Goal: Task Accomplishment & Management: Complete application form

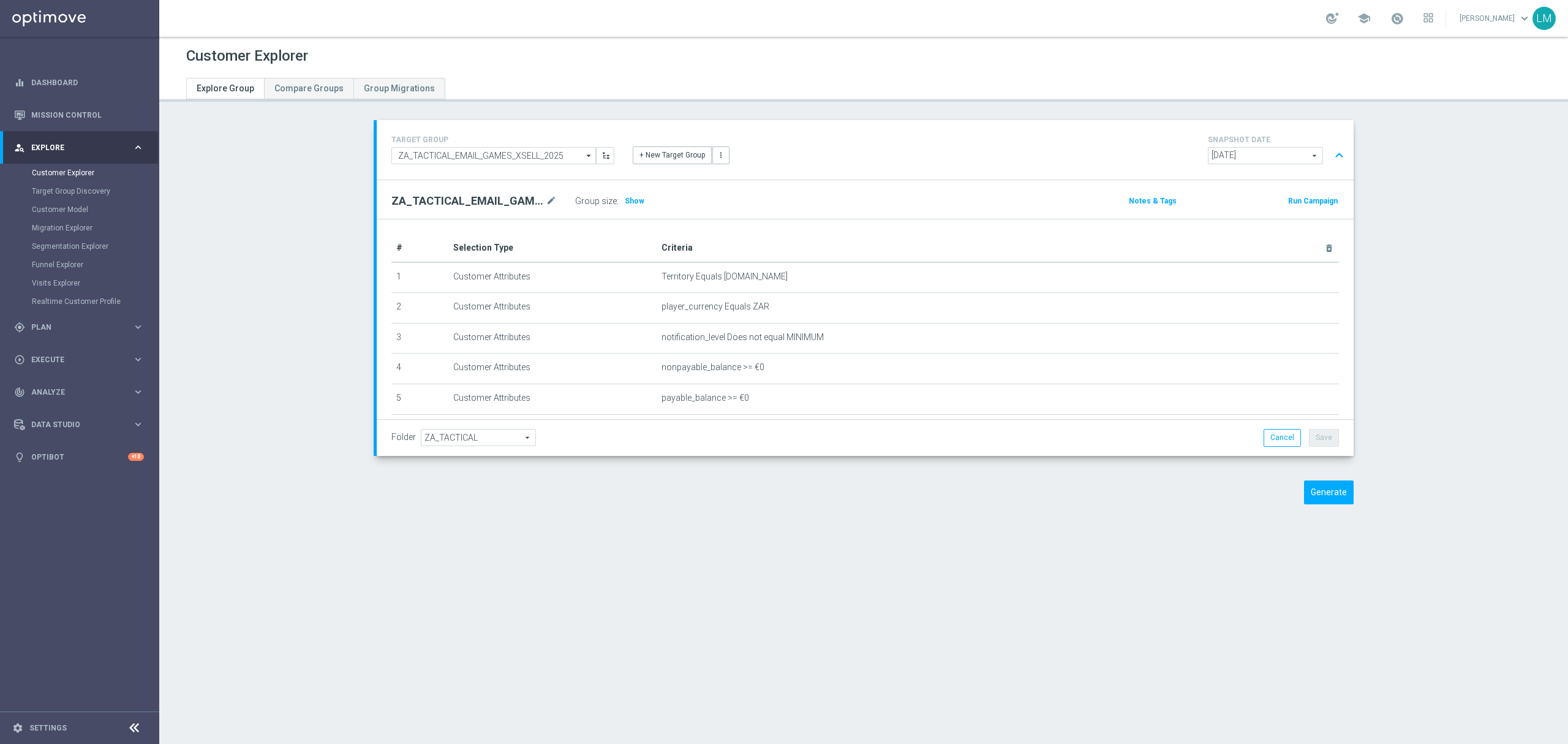
scroll to position [223, 0]
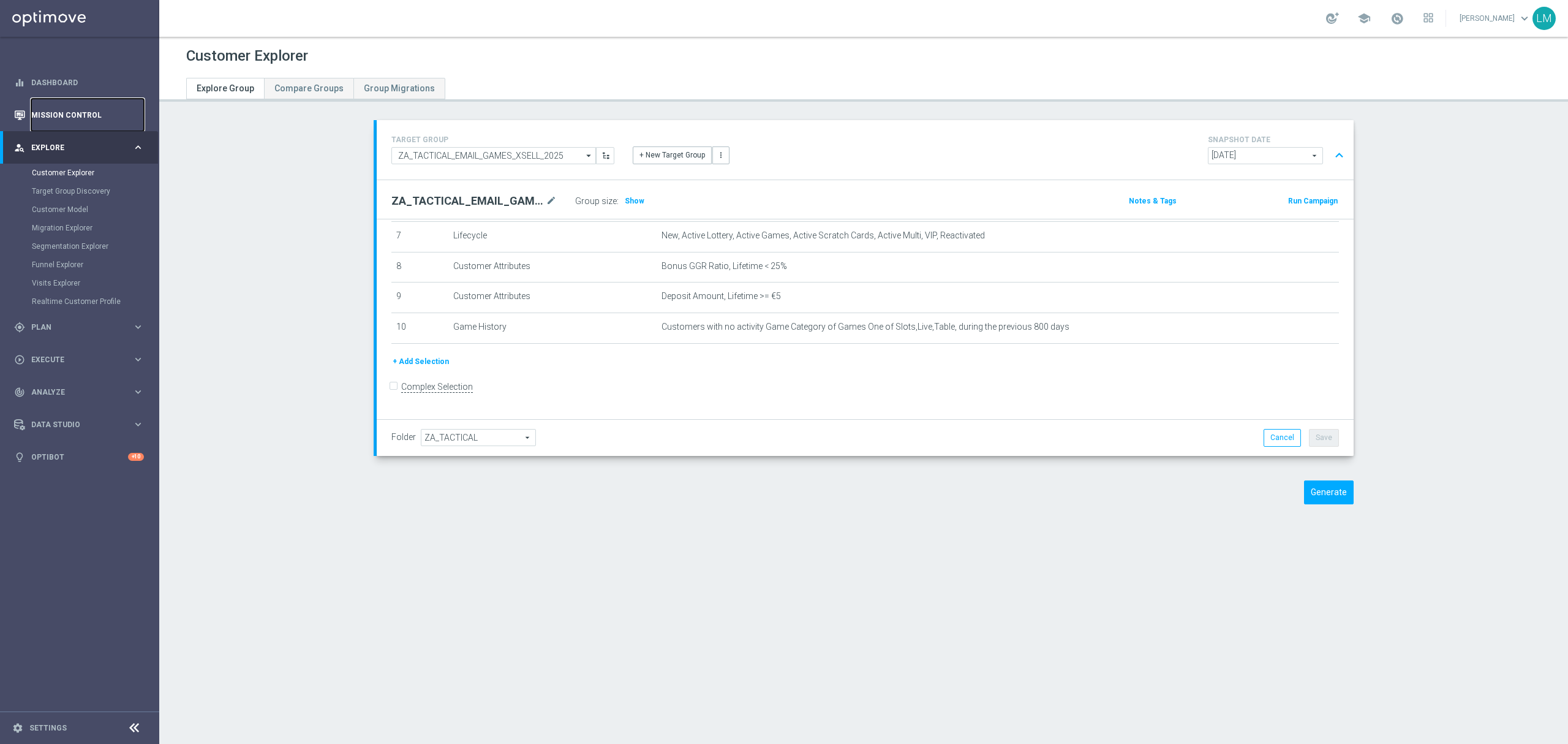
click at [60, 119] on link "Mission Control" at bounding box center [87, 115] width 112 height 32
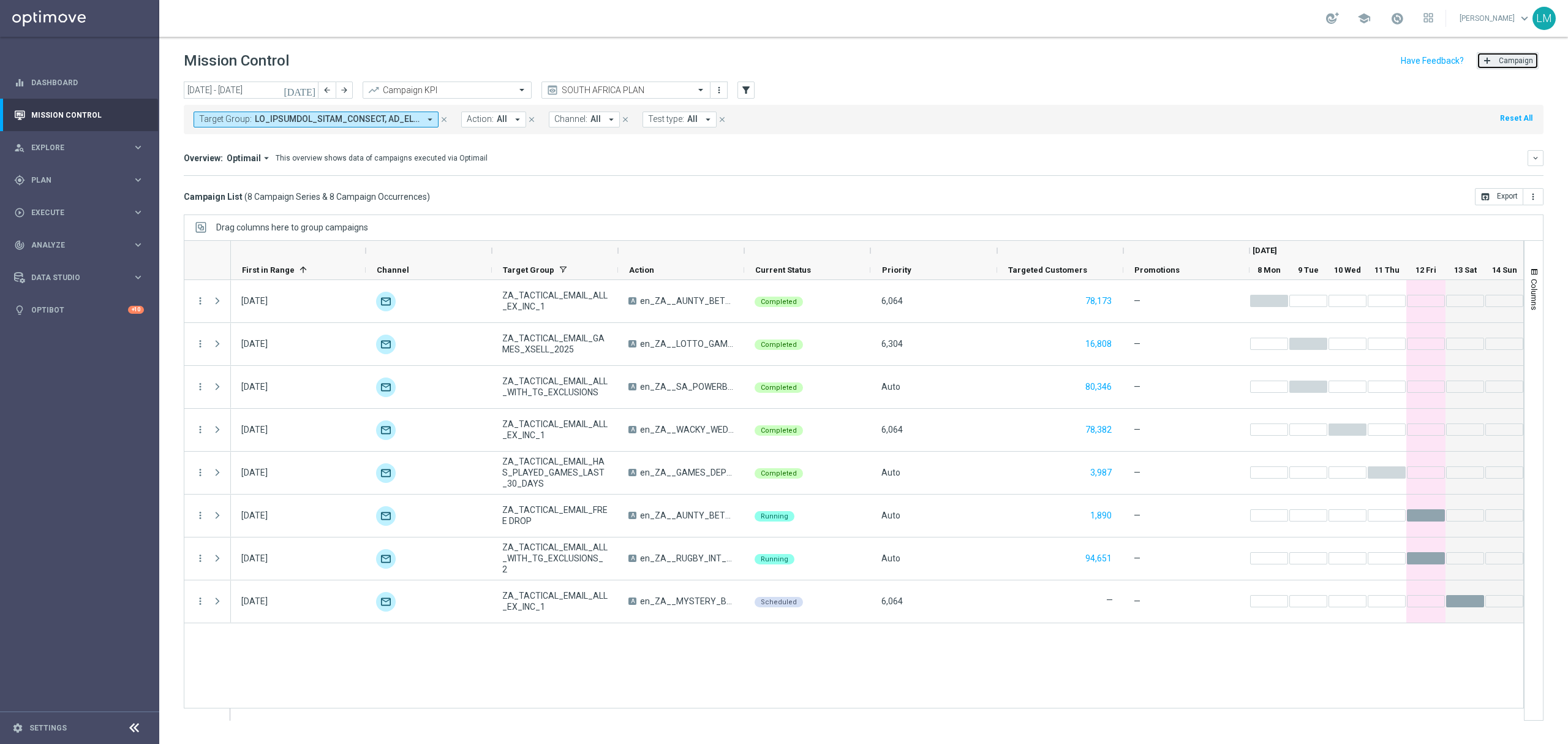
click at [1528, 69] on button "add Campaign" at bounding box center [1507, 60] width 62 height 17
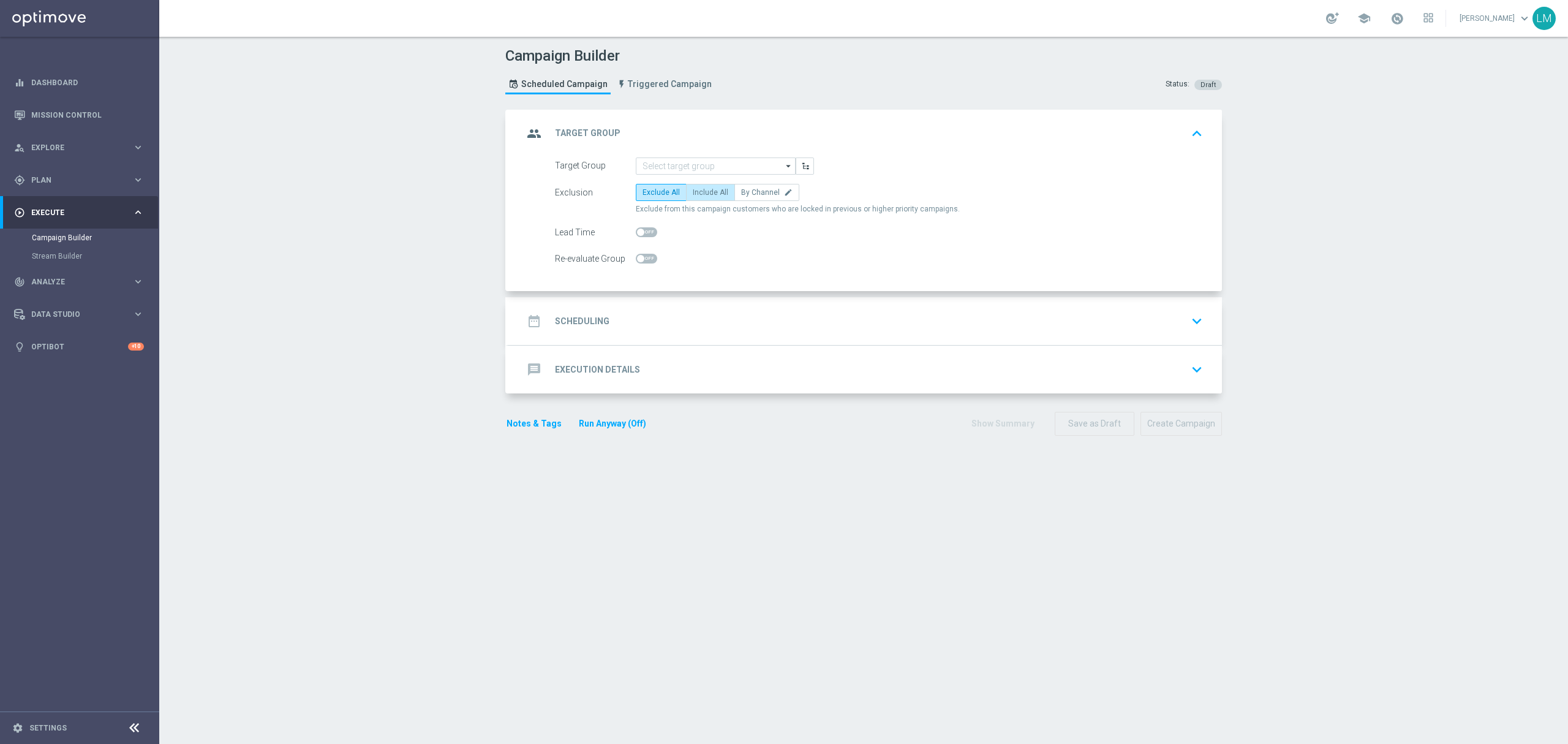
click at [699, 192] on span "Include All" at bounding box center [711, 192] width 36 height 9
click at [699, 192] on input "Include All" at bounding box center [697, 195] width 8 height 8
radio input "true"
click at [699, 154] on div "group Target Group keyboard_arrow_up" at bounding box center [865, 133] width 714 height 48
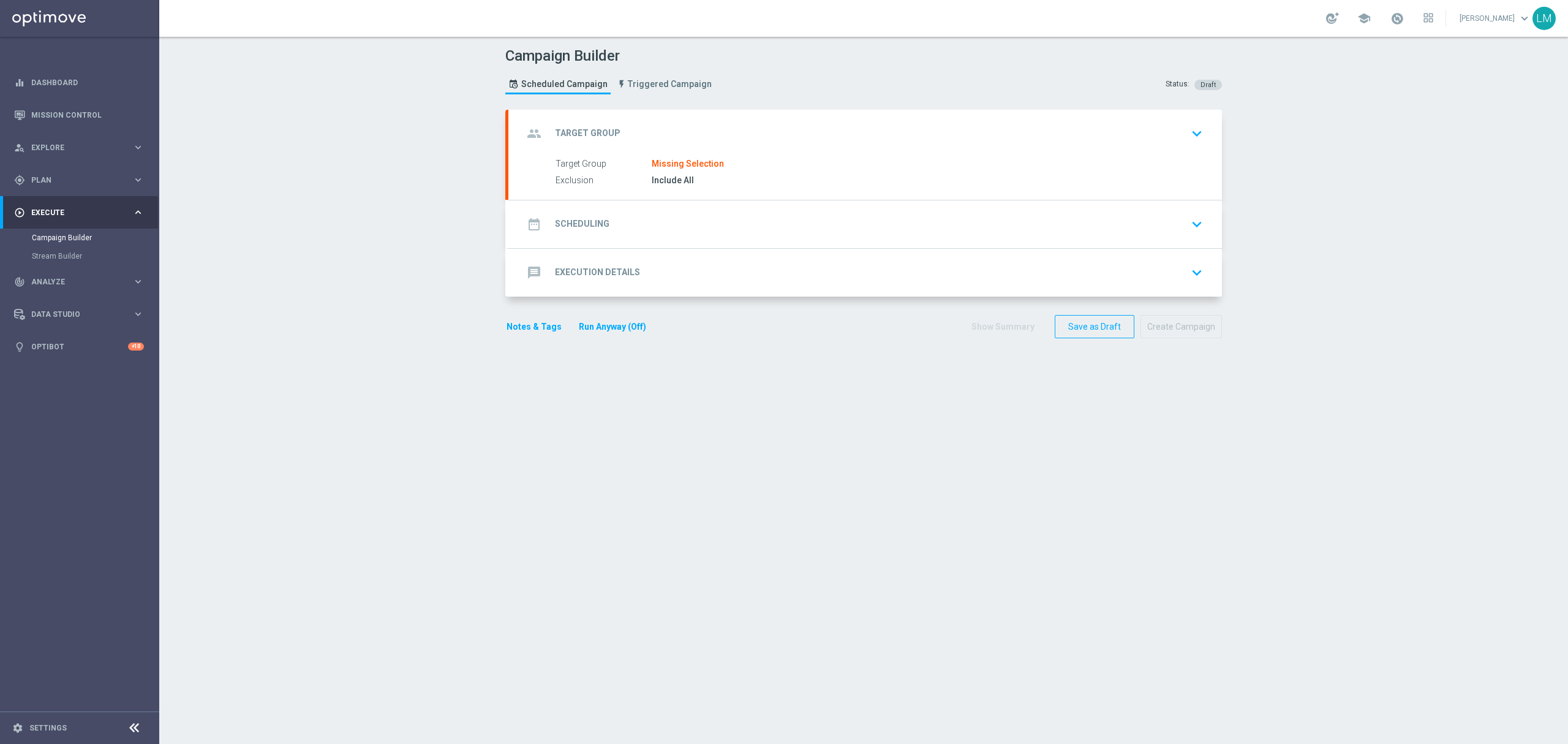
click at [704, 133] on div "group Target Group keyboard_arrow_down" at bounding box center [865, 133] width 684 height 23
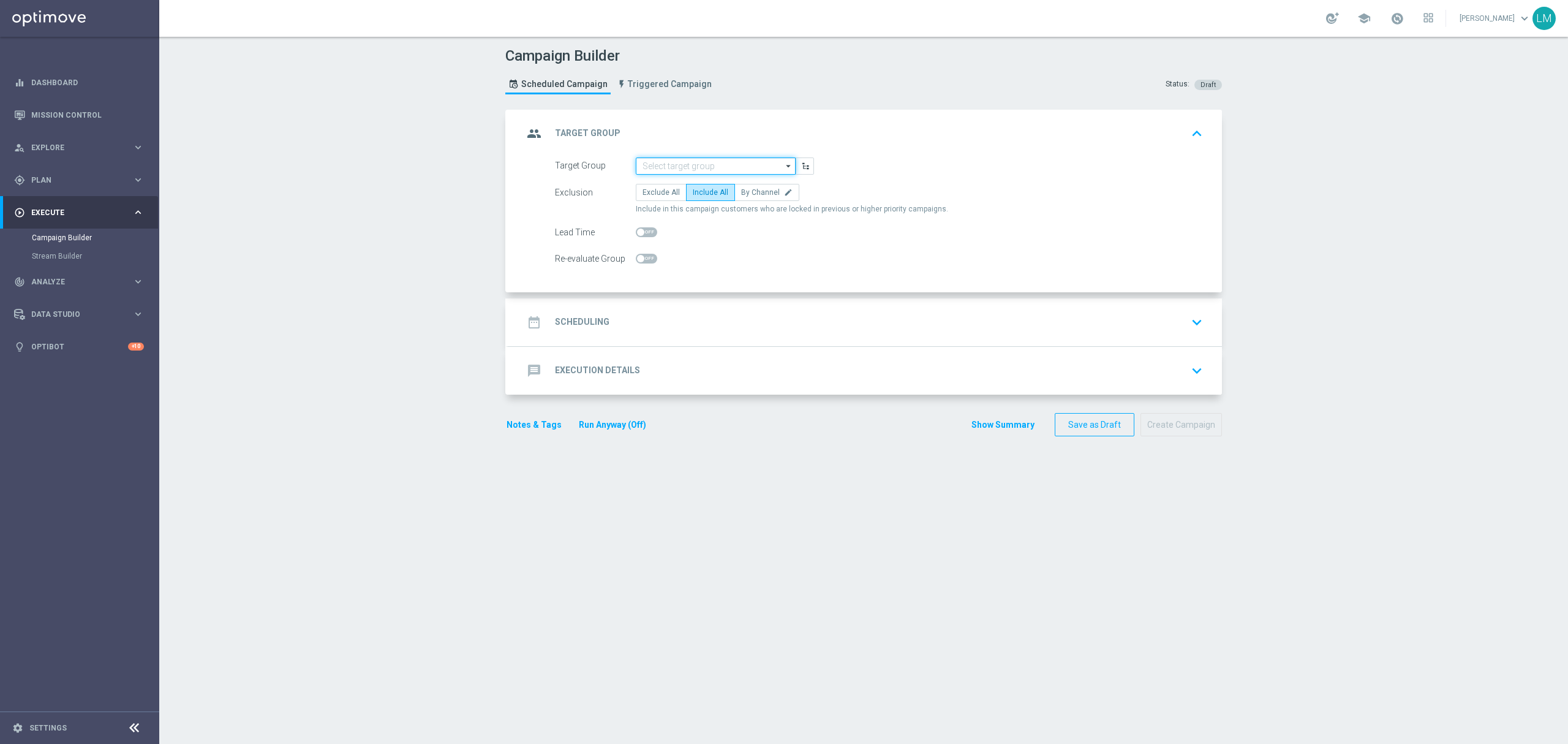
click at [701, 159] on input at bounding box center [716, 166] width 160 height 17
paste input "ZA_TACTICAL_EMAIL_ALL_EX_INC_1"
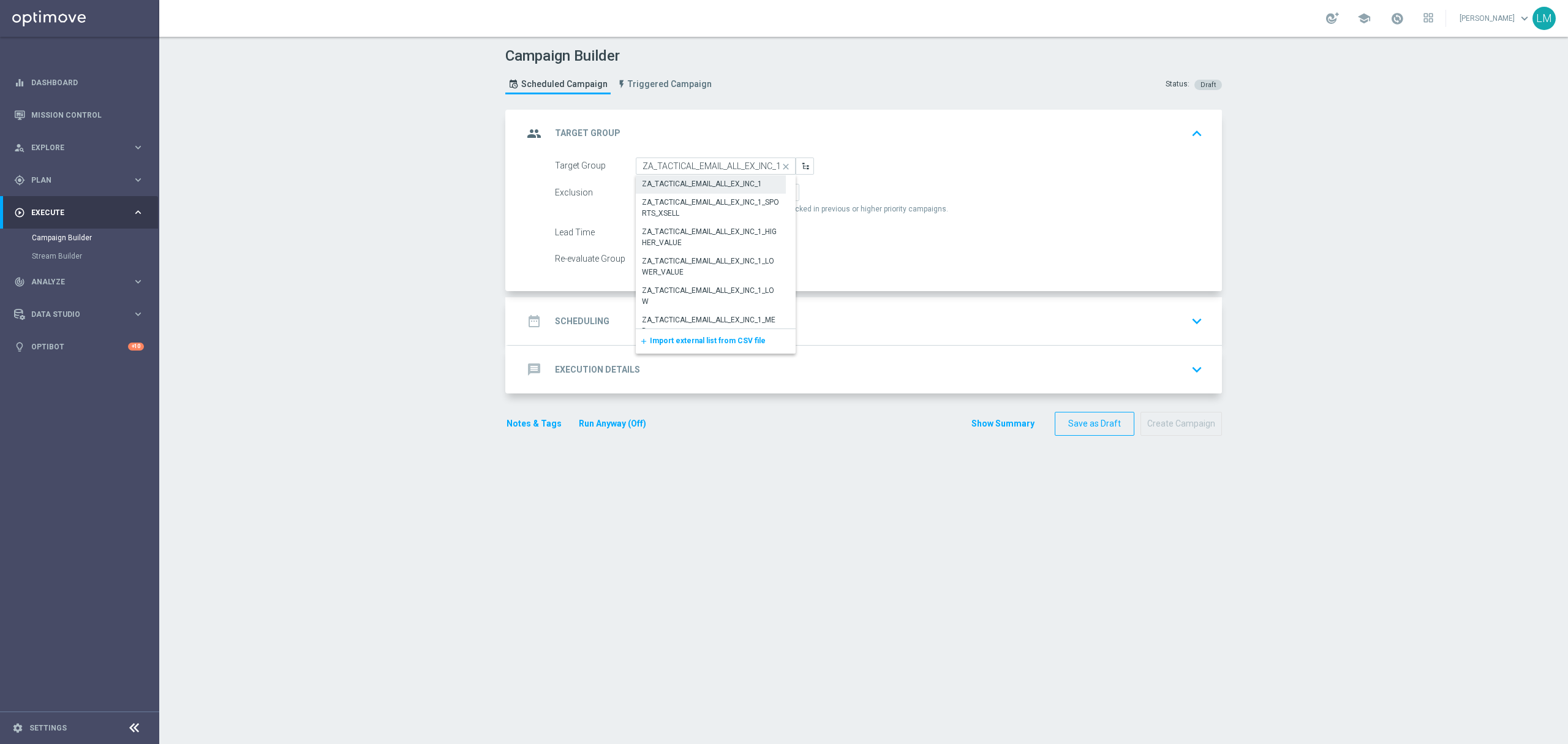
click at [709, 184] on div "ZA_TACTICAL_EMAIL_ALL_EX_INC_1" at bounding box center [702, 184] width 120 height 11
type input "ZA_TACTICAL_EMAIL_ALL_EX_INC_1"
click at [751, 326] on div "date_range Scheduling keyboard_arrow_down" at bounding box center [865, 321] width 684 height 23
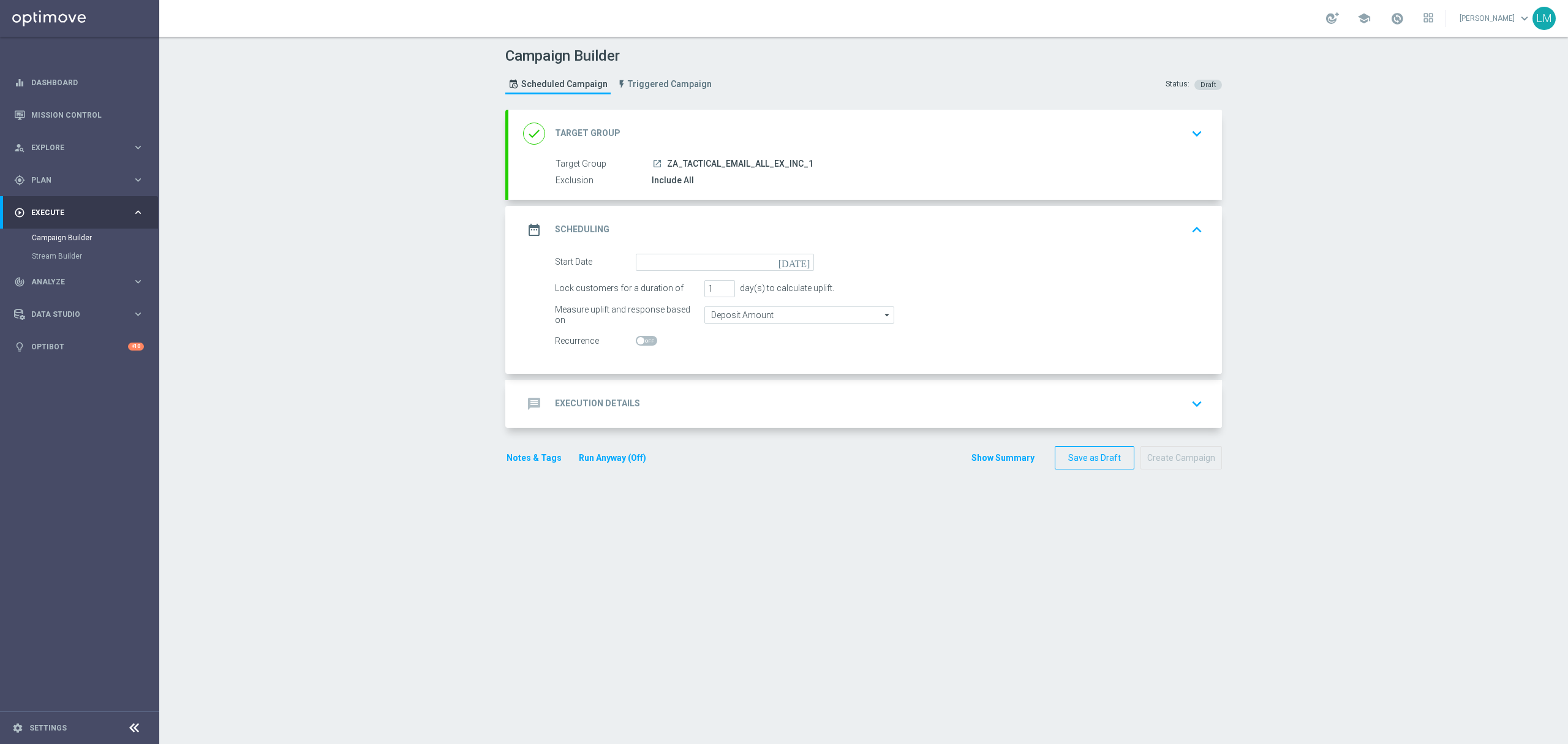
click at [797, 261] on icon "[DATE]" at bounding box center [797, 260] width 36 height 14
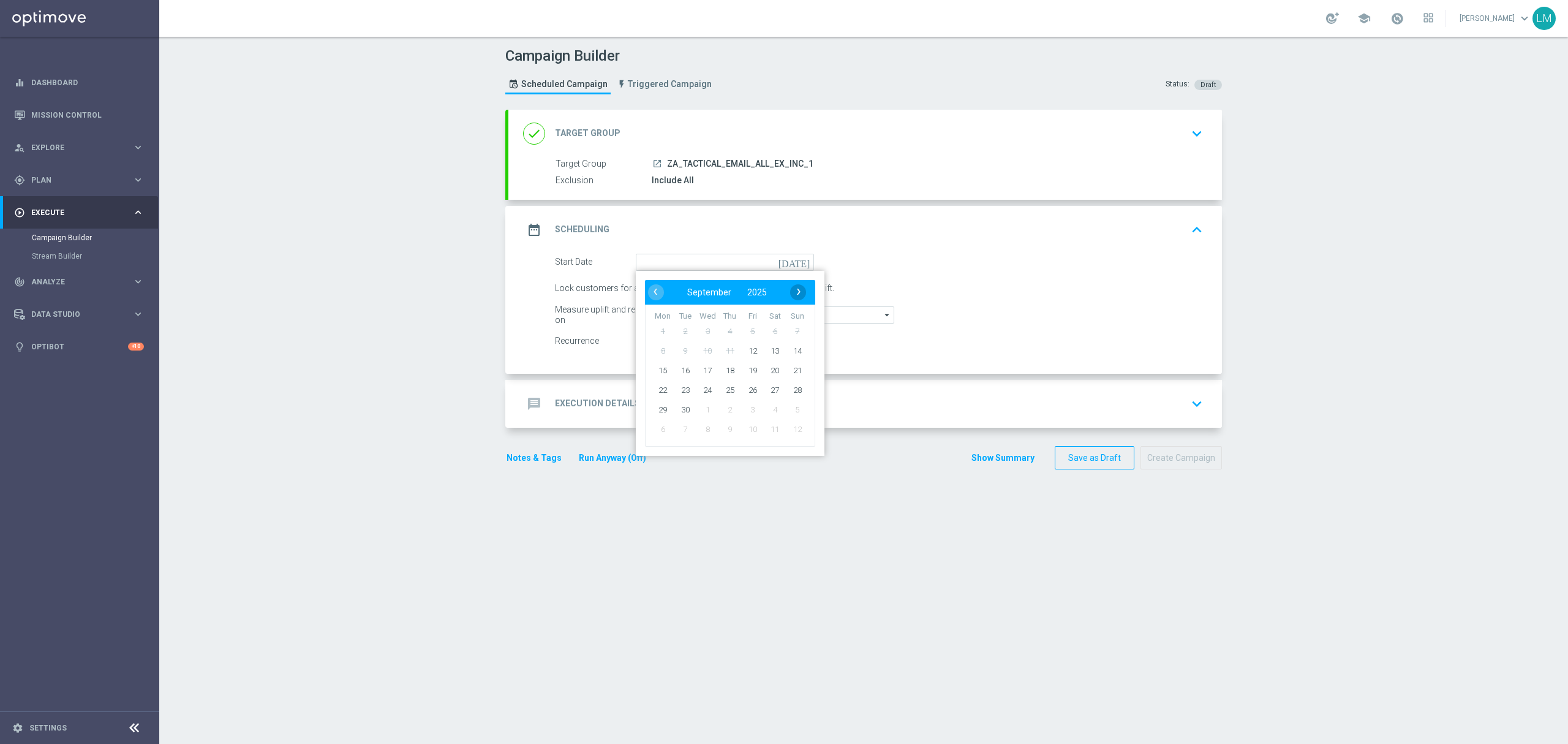
click at [791, 292] on span "›" at bounding box center [799, 292] width 16 height 16
click at [648, 305] on div "‹ ​ October ​ 2025 ​ ›" at bounding box center [730, 292] width 171 height 24
click at [651, 299] on span "‹" at bounding box center [656, 292] width 16 height 16
click at [656, 370] on span "15" at bounding box center [663, 370] width 19 height 19
type input "[DATE]"
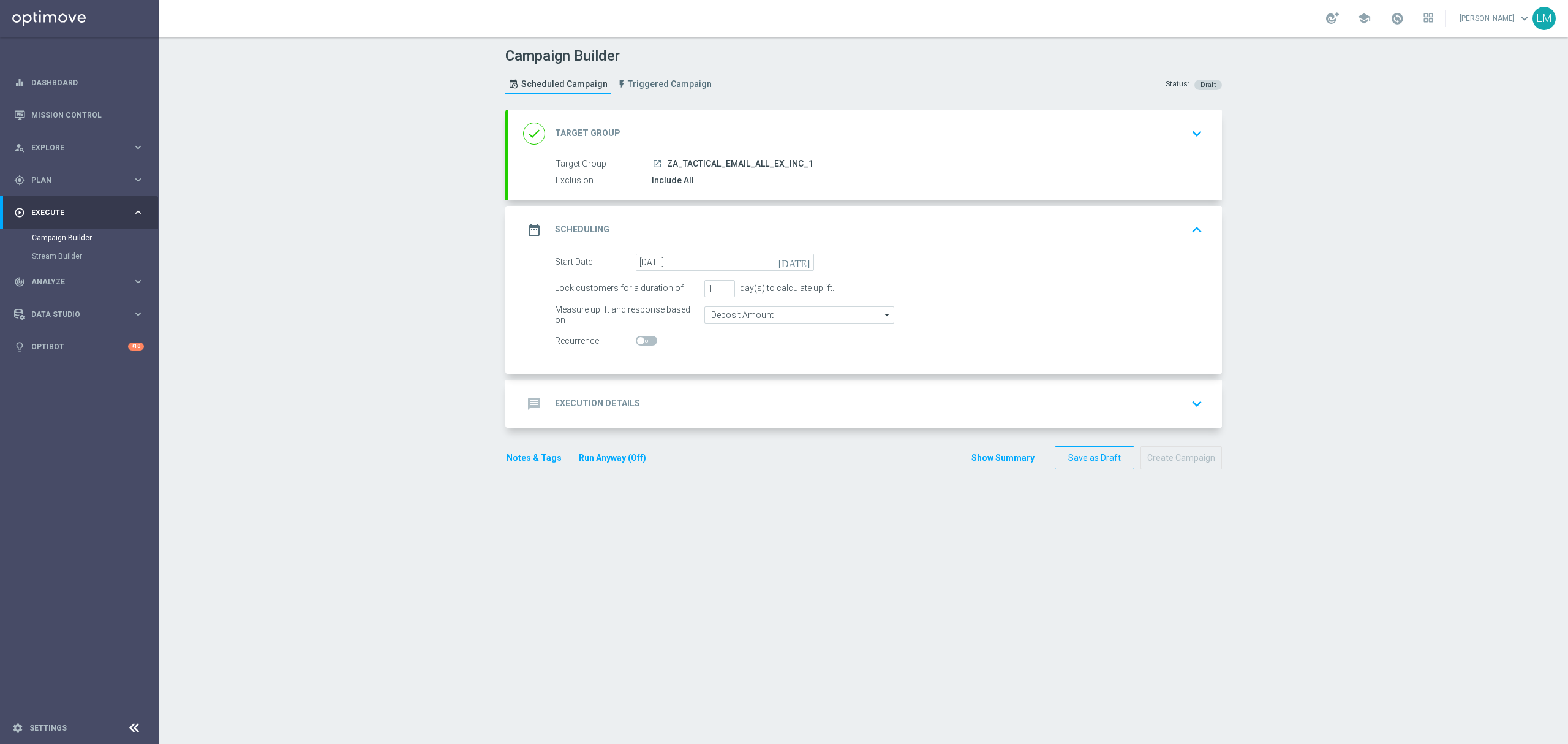
click at [704, 402] on div "message Execution Details keyboard_arrow_down" at bounding box center [865, 404] width 684 height 23
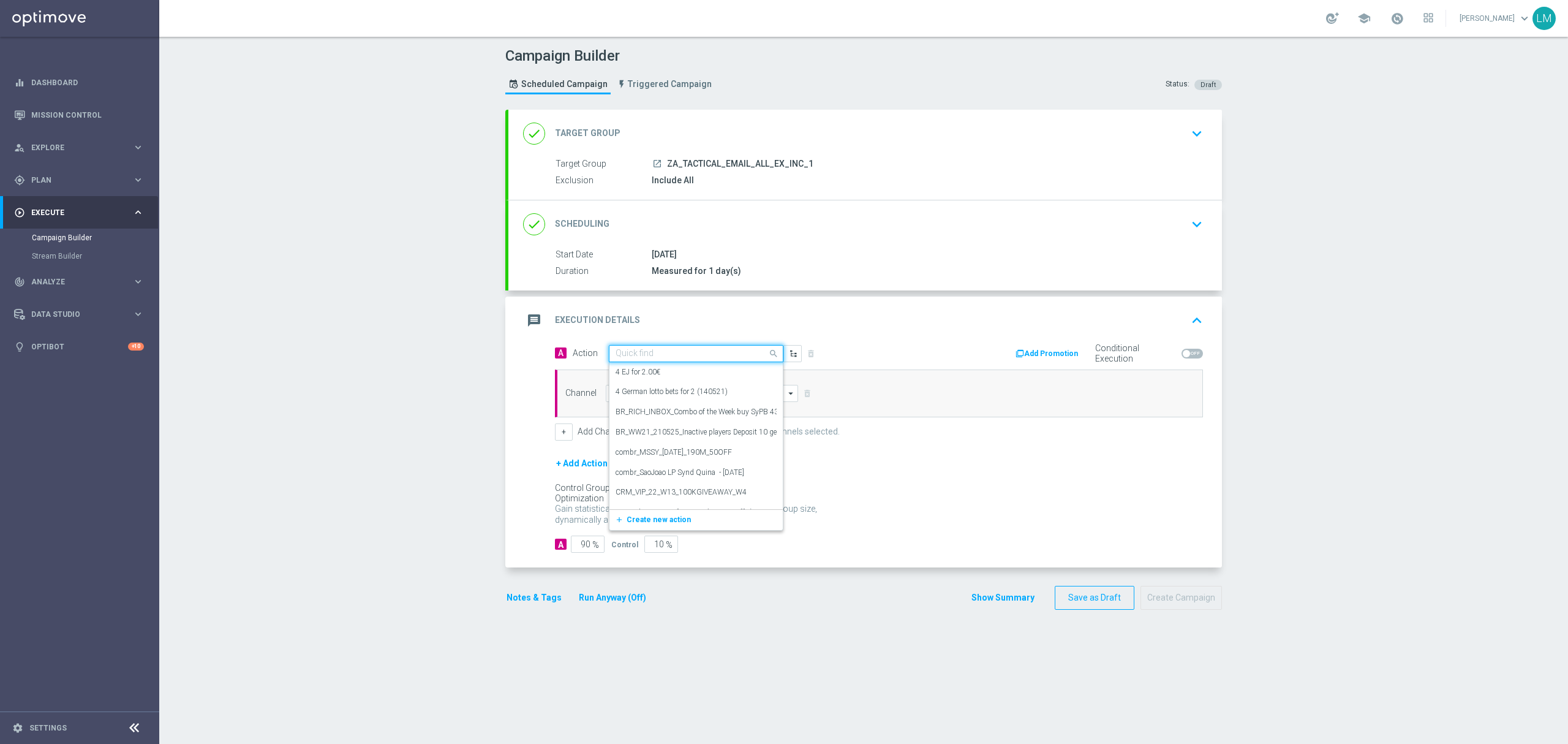
click at [655, 353] on input "text" at bounding box center [683, 353] width 137 height 11
paste input "en_ZA__AUNTY_BETSY_PROMO_WEEK_3_OFFER_LAUNCH__EMT_ALL_EM_TAC_LT"
type input "en_ZA__AUNTY_BETSY_PROMO_WEEK_3_OFFER_LAUNCH__EMT_ALL_EM_TAC_LT"
click at [649, 398] on button "add_new Create new action" at bounding box center [694, 391] width 169 height 14
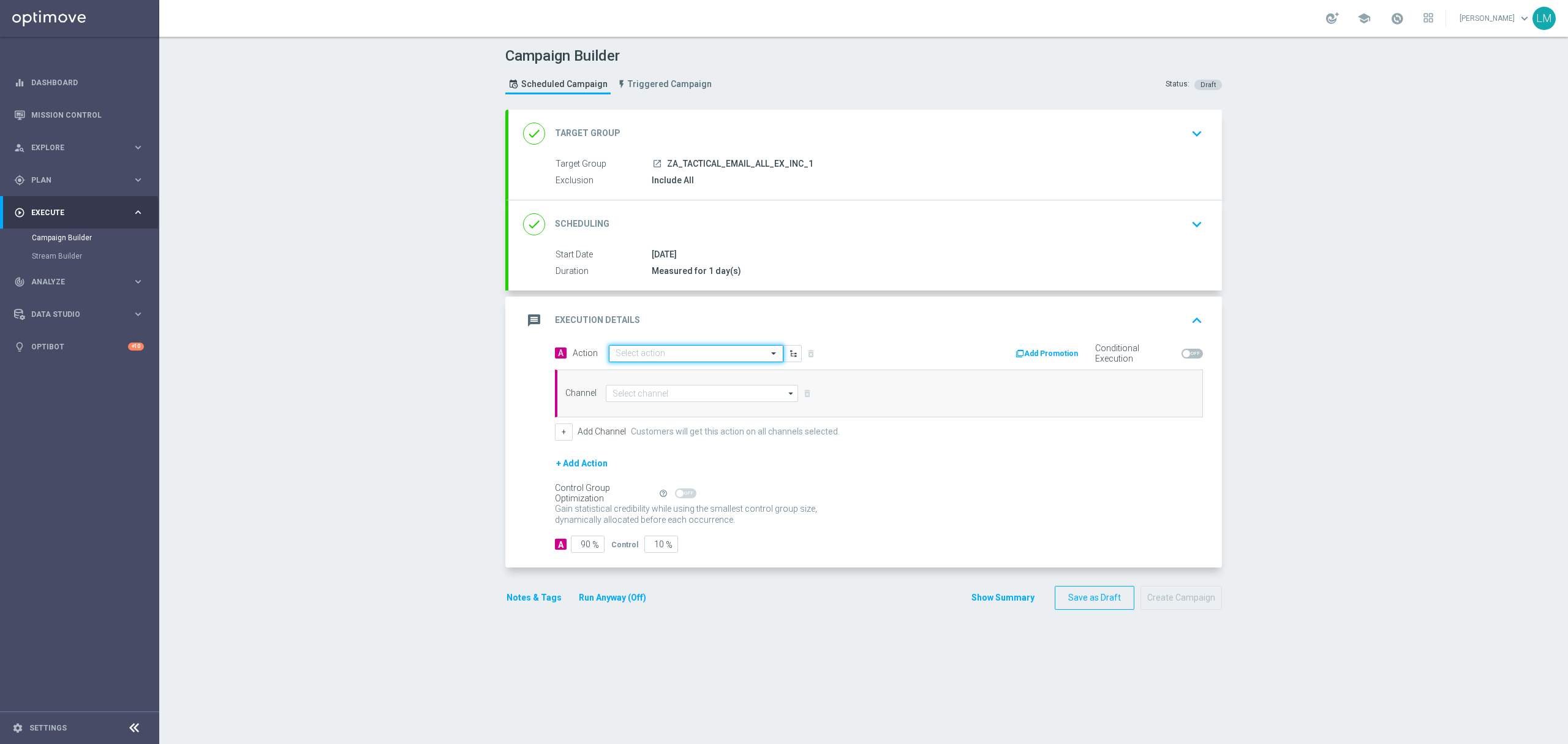
scroll to position [0, 0]
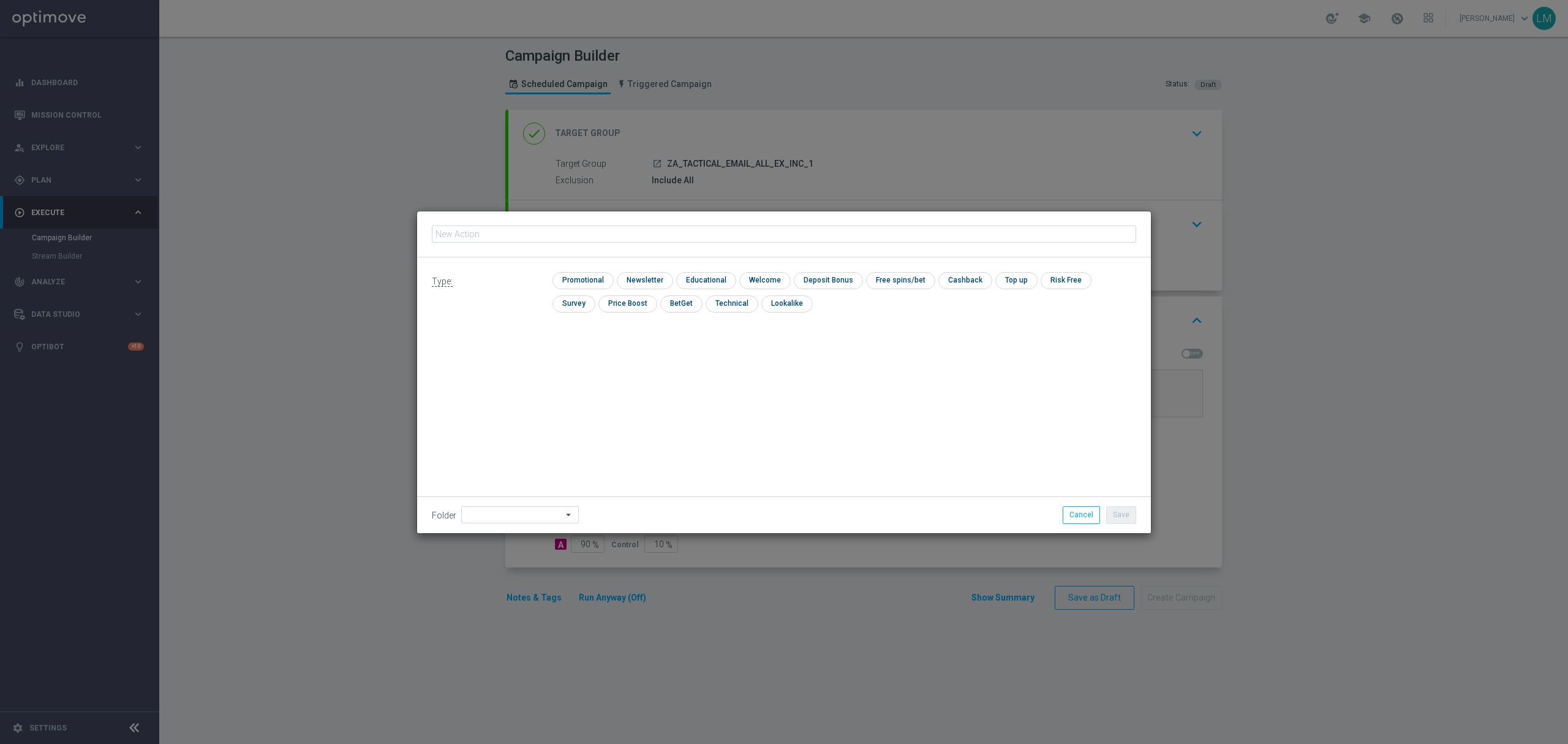
type input "en_ZA__AUNTY_BETSY_PROMO_WEEK_3_OFFER_LAUNCH__EMT_ALL_EM_TAC_LT"
click at [600, 285] on input "checkbox" at bounding box center [581, 280] width 58 height 16
checkbox input "true"
click at [1123, 515] on button "Save" at bounding box center [1121, 514] width 30 height 17
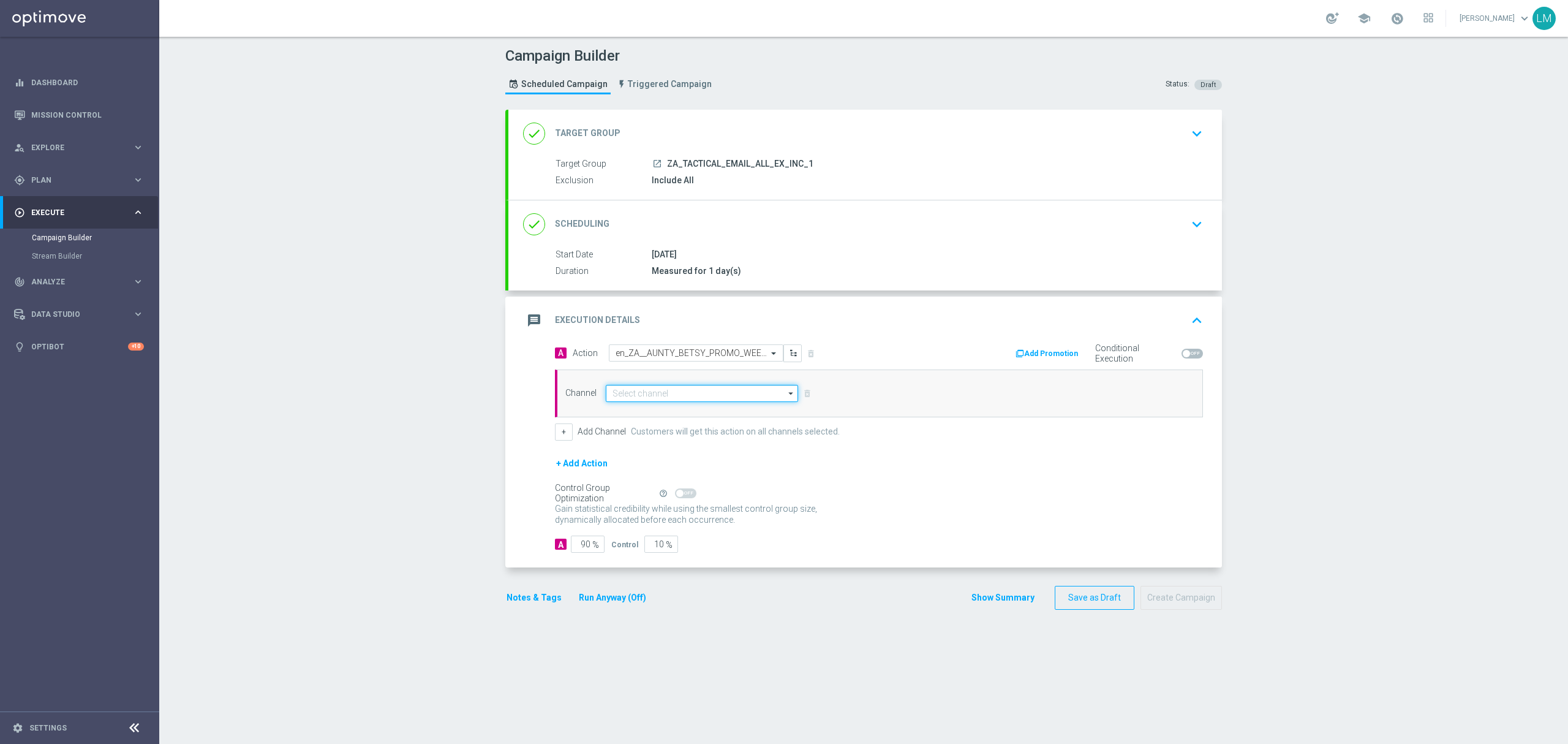
click at [670, 388] on input at bounding box center [702, 393] width 192 height 17
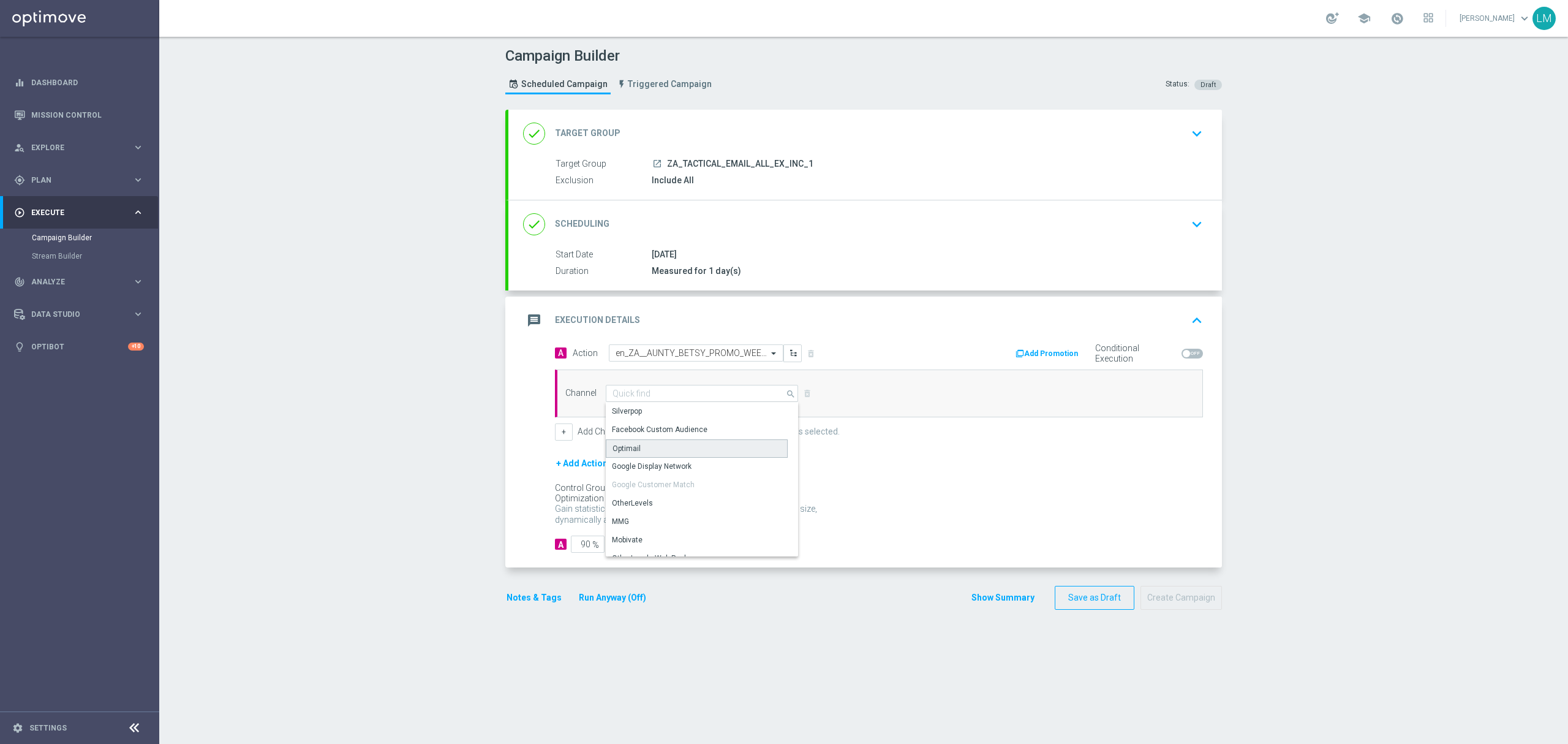
click at [638, 449] on div "Optimail" at bounding box center [696, 448] width 182 height 19
type input "Optimail"
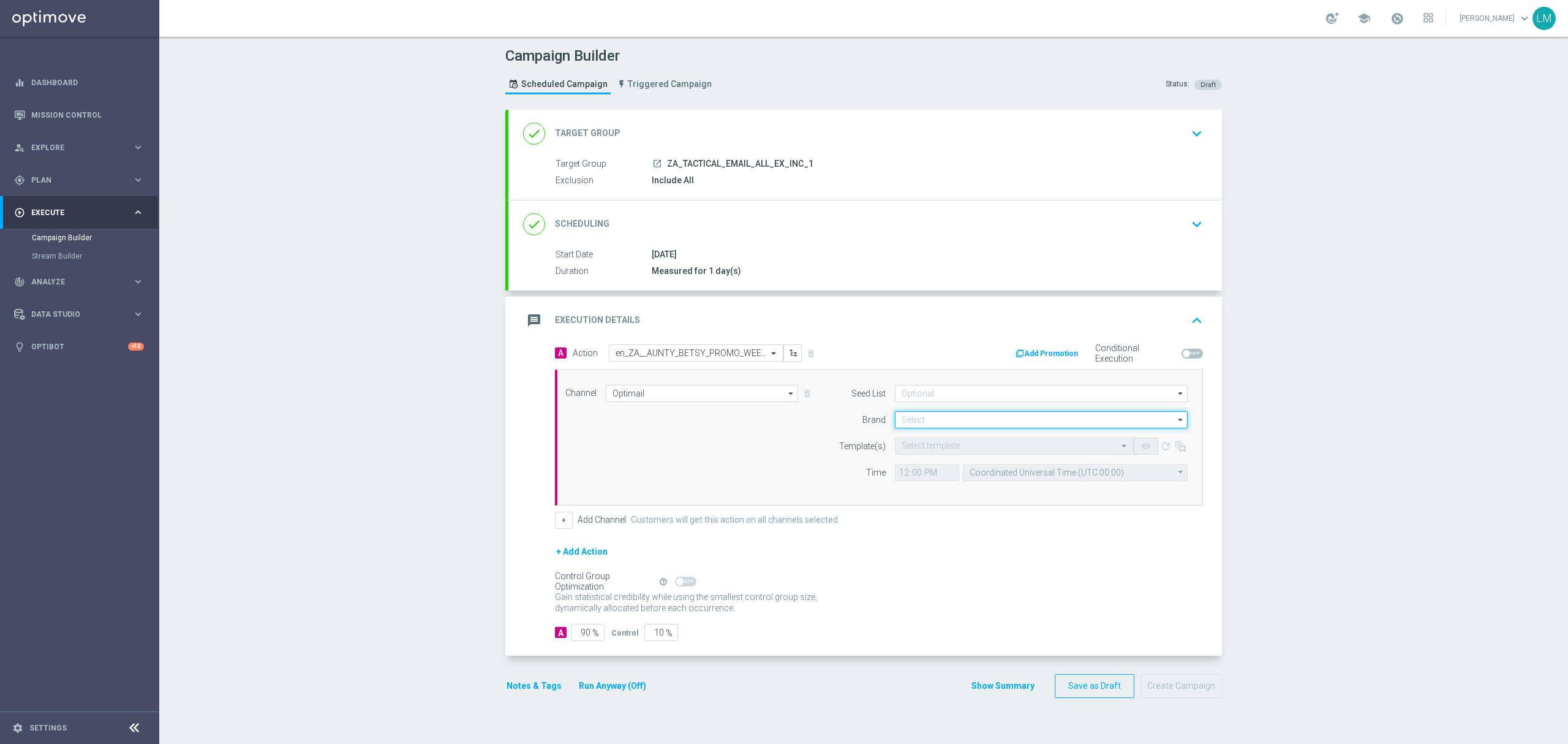
click at [908, 424] on input at bounding box center [1042, 419] width 293 height 17
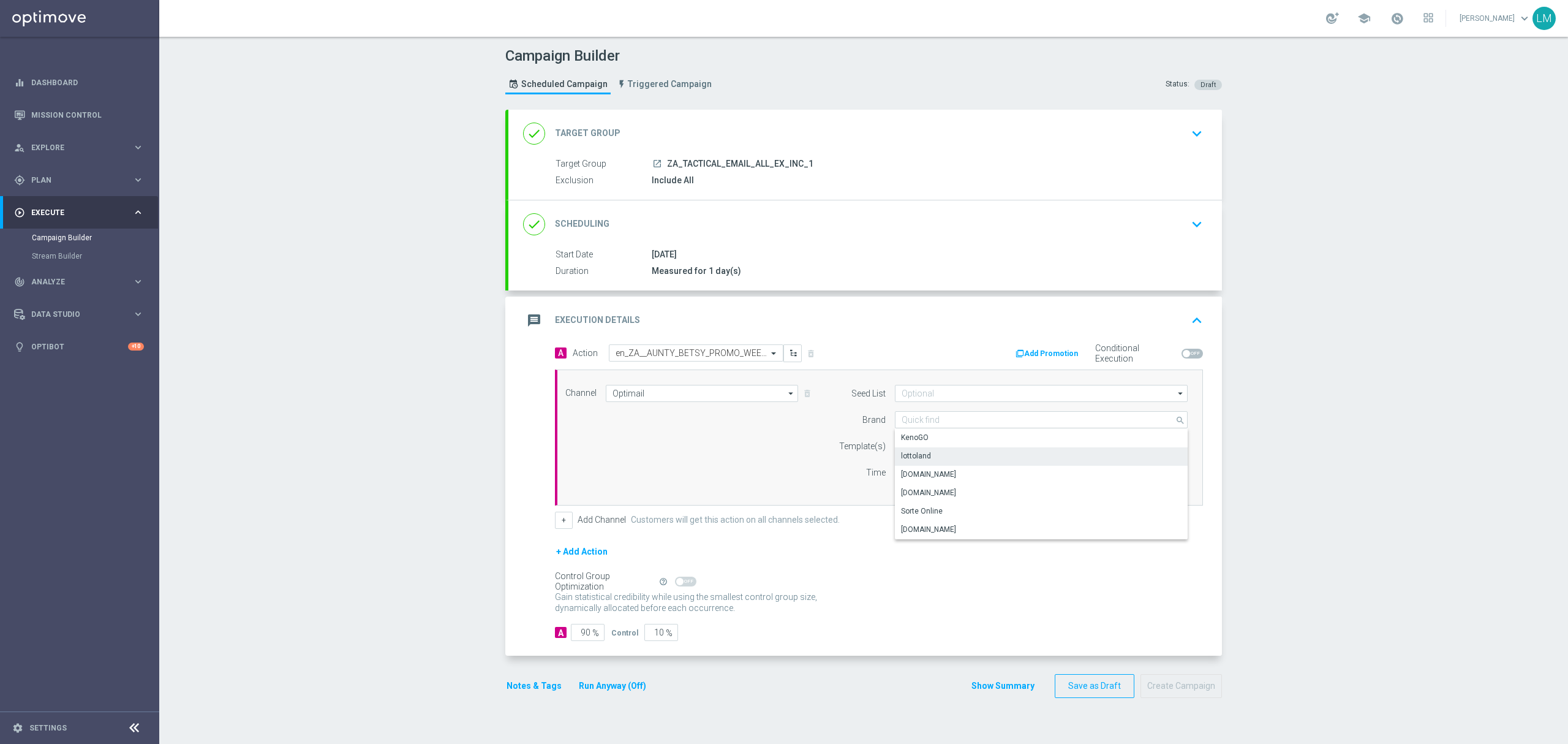
click at [923, 464] on div "lottoland" at bounding box center [1042, 455] width 294 height 17
type input "lottoland"
click at [922, 450] on input "text" at bounding box center [1002, 446] width 201 height 11
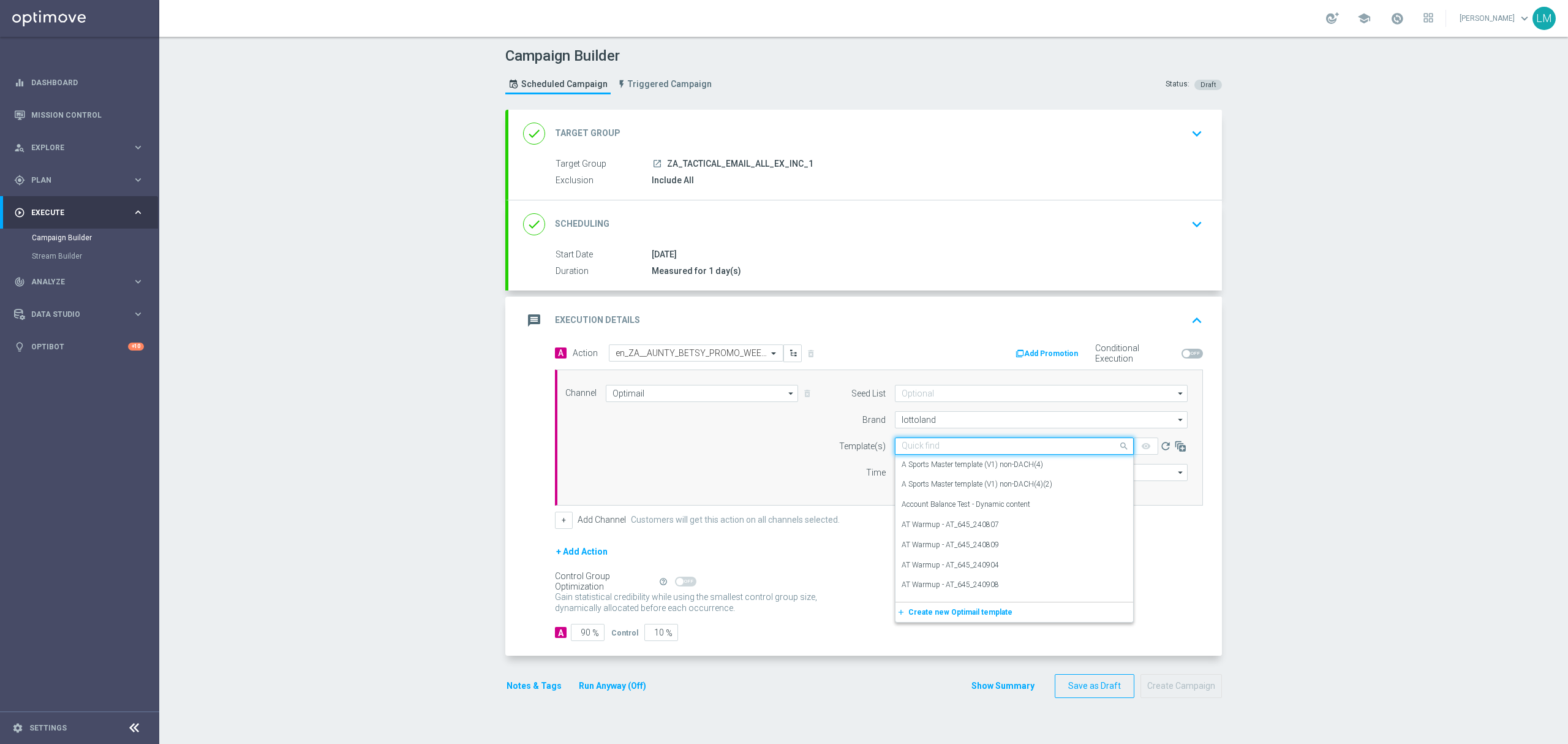
paste input "en_ZA__AUNTY_BETSY_PROMO_WEEK_3_OFFER_LAUNCH__EMT_ALL_EM_TAC_LT"
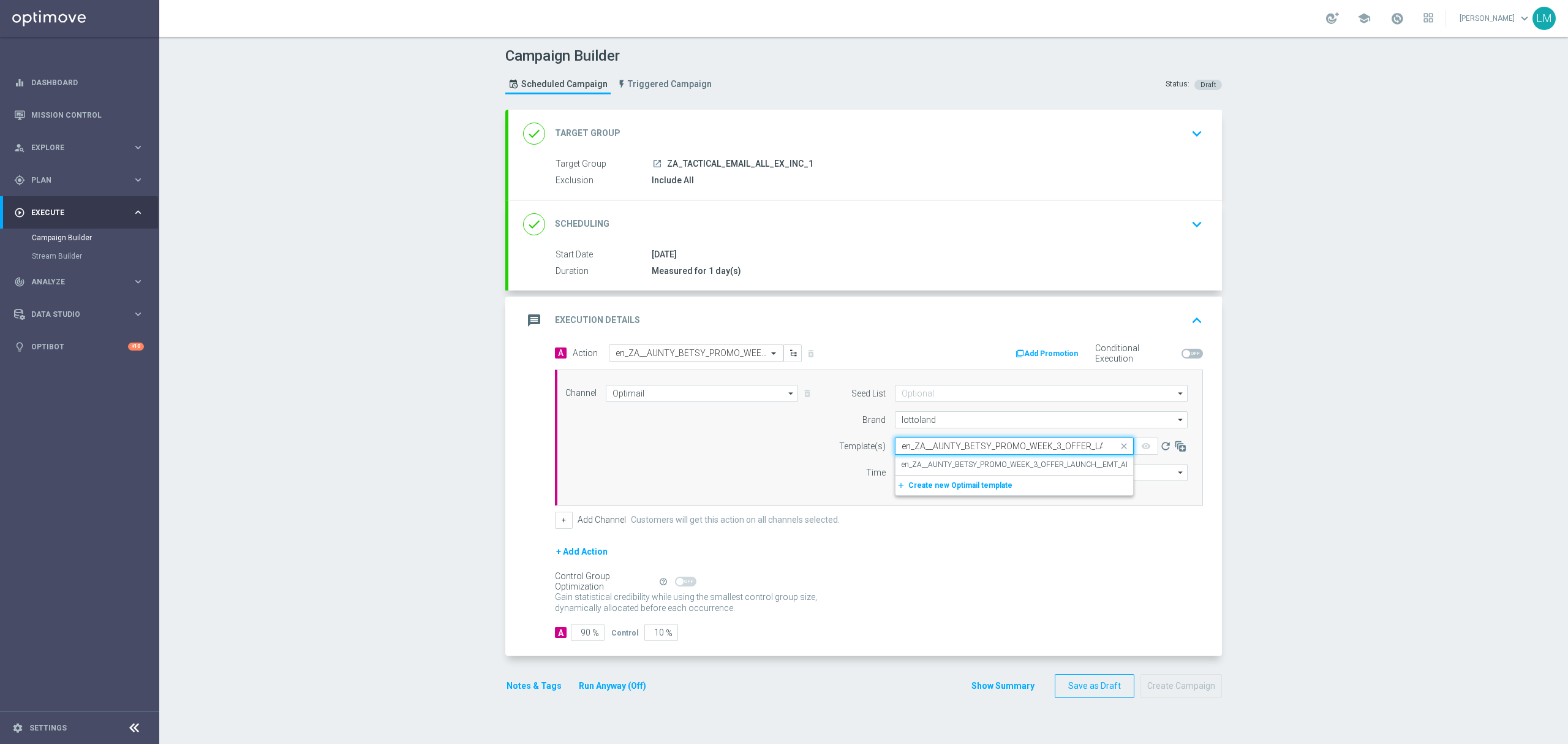
scroll to position [0, 112]
click at [925, 459] on label "en_ZA__AUNTY_BETSY_PROMO_WEEK_3_OFFER_LAUNCH__EMT_ALL_EM_TAC_LT" at bounding box center [1038, 464] width 273 height 11
type input "en_ZA__AUNTY_BETSY_PROMO_WEEK_3_OFFER_LAUNCH__EMT_ALL_EM_TAC_LT"
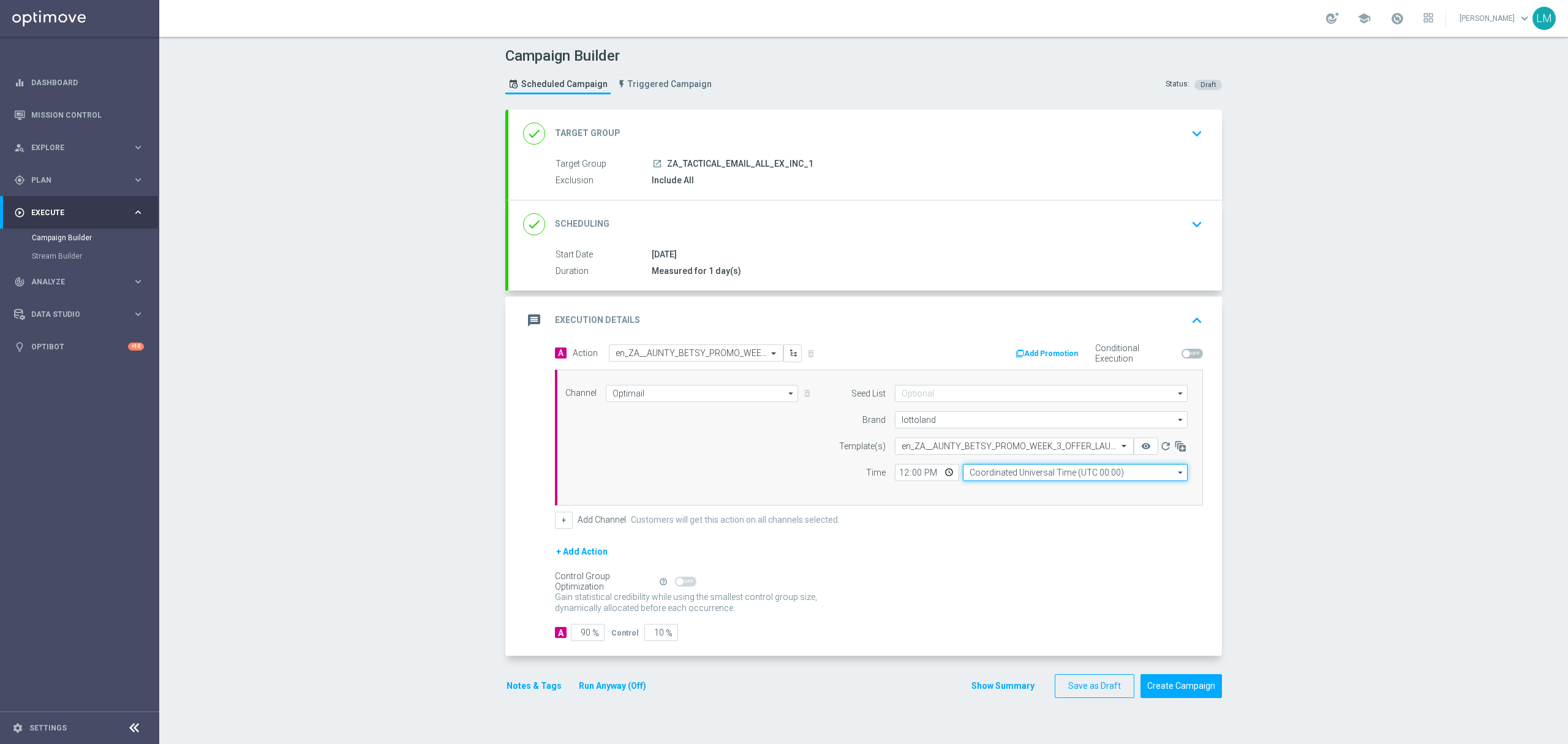
click at [1012, 478] on input "Coordinated Universal Time (UTC 00:00)" at bounding box center [1076, 471] width 225 height 17
click at [992, 486] on div "Central European Time ([GEOGRAPHIC_DATA]) (UTC +02:00)" at bounding box center [1076, 490] width 226 height 19
type input "Central European Time ([GEOGRAPHIC_DATA]) (UTC +02:00)"
click at [651, 632] on input "10" at bounding box center [661, 632] width 34 height 17
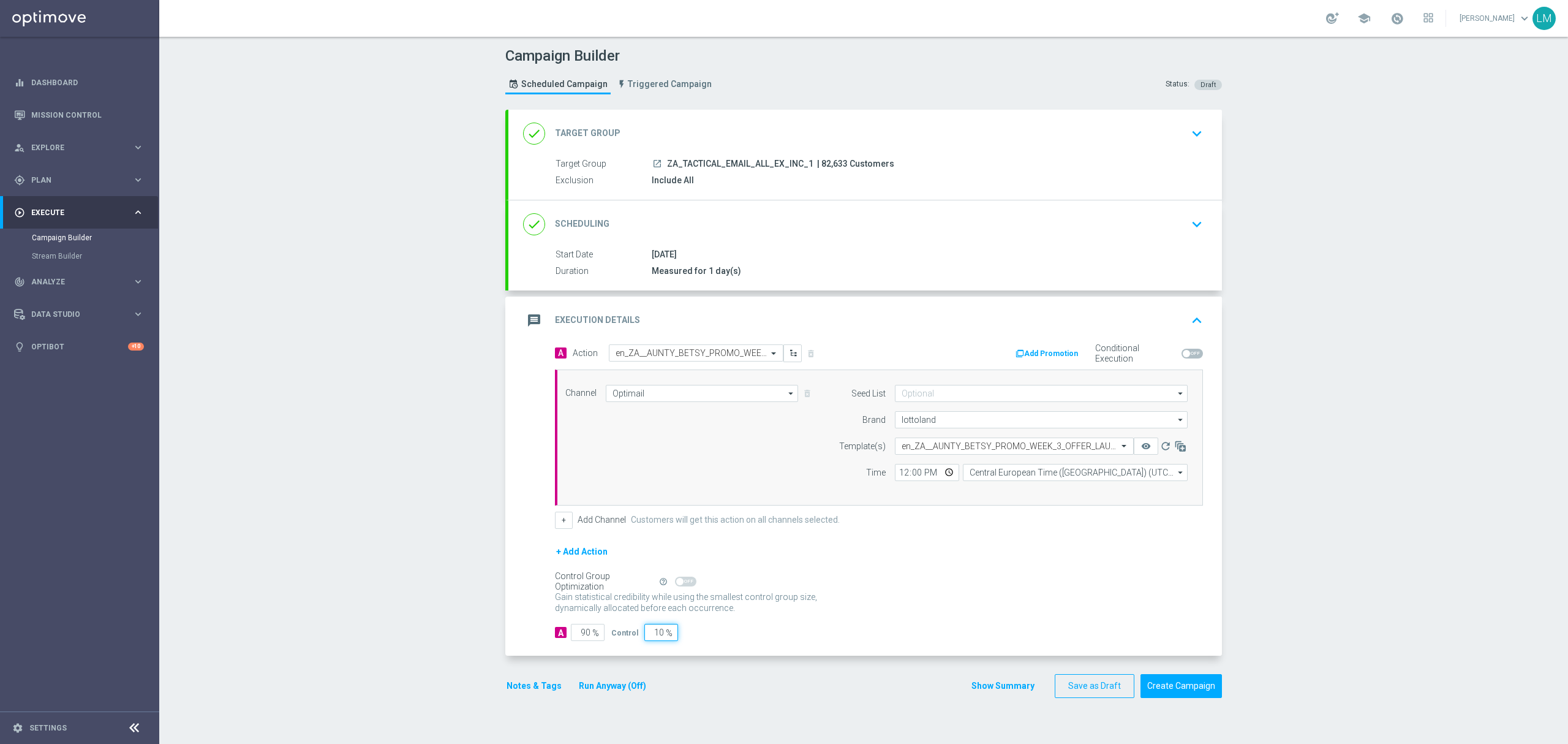
type input "5"
type input "95"
type input "5"
click at [509, 418] on div "A Action Select action en_ZA__AUNTY_BETSY_PROMO_WEEK_3_OFFER_LAUNCH__EMT_ALL_EM…" at bounding box center [865, 501] width 714 height 312
click at [1186, 698] on button "Create Campaign" at bounding box center [1181, 686] width 82 height 24
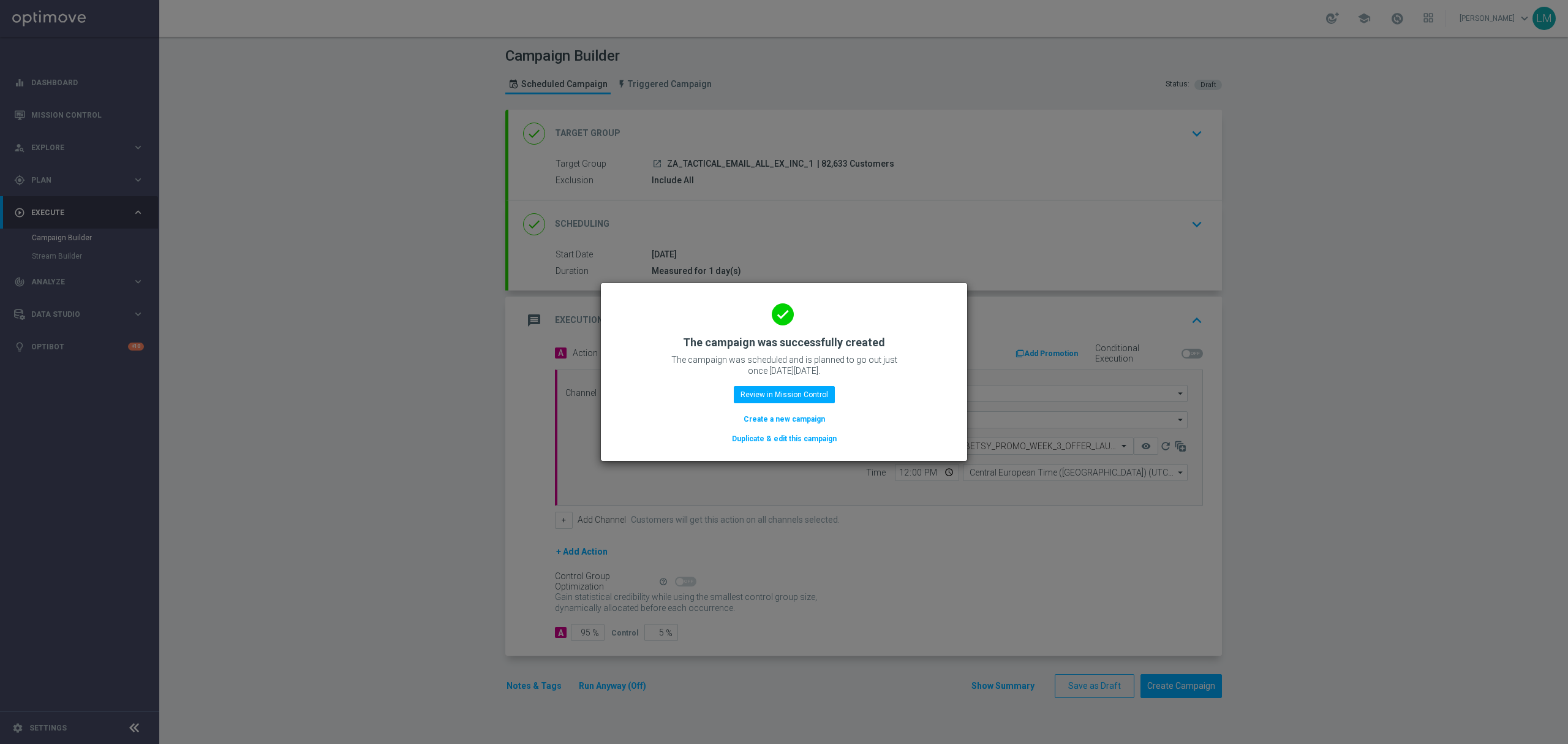
click at [816, 417] on button "Create a new campaign" at bounding box center [784, 419] width 84 height 14
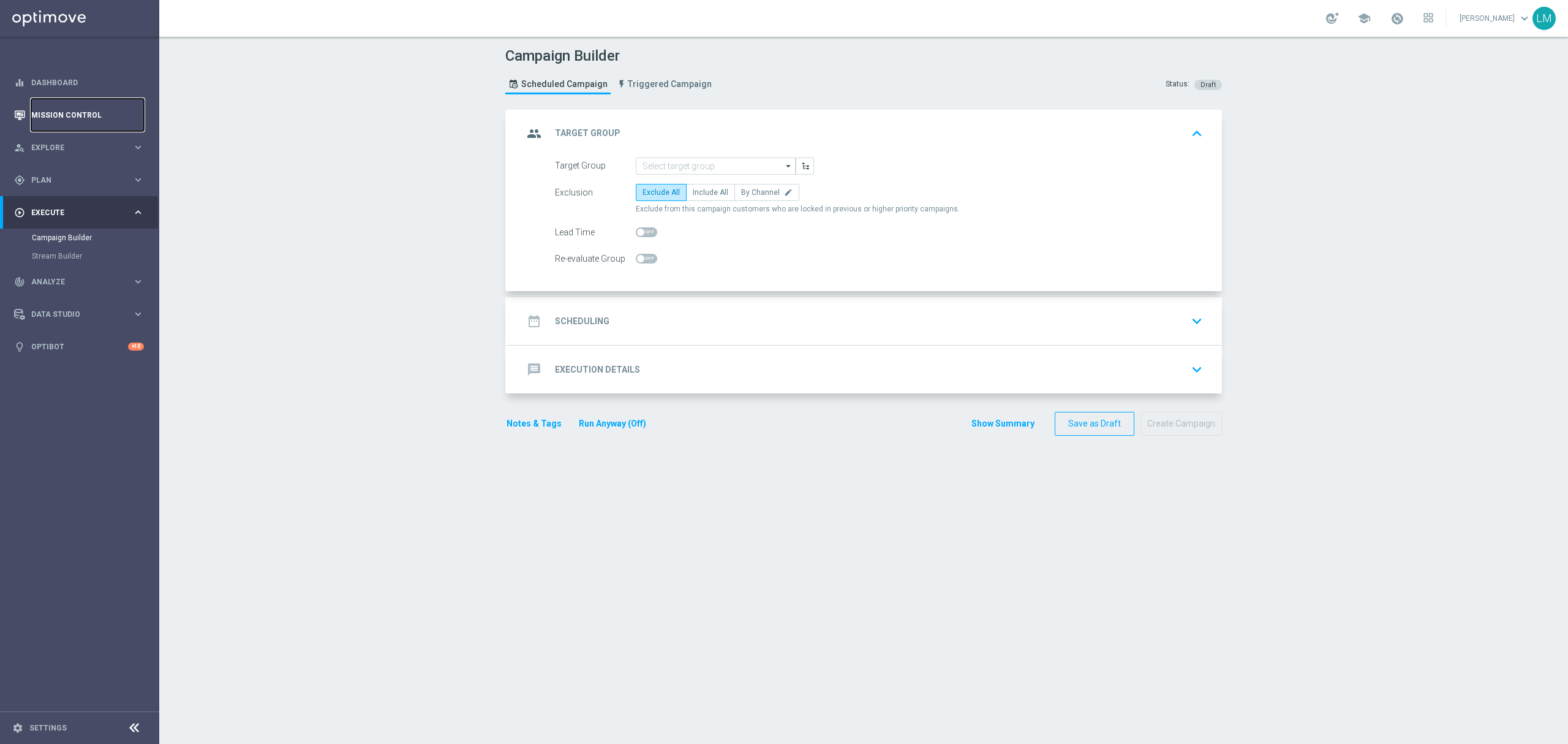
click at [62, 119] on link "Mission Control" at bounding box center [87, 115] width 112 height 32
